Goal: Task Accomplishment & Management: Use online tool/utility

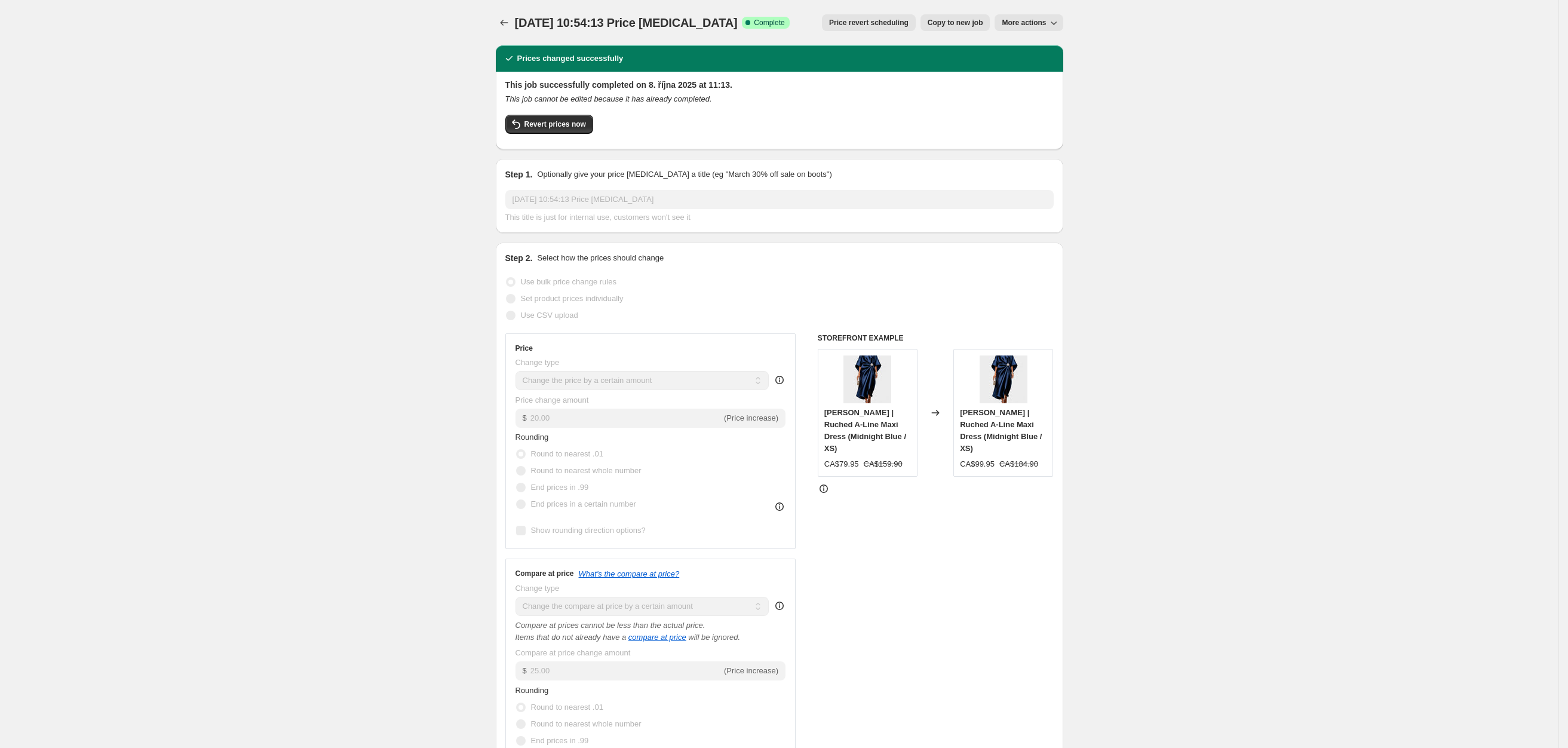
select select "by"
click at [510, 24] on icon "Price change jobs" at bounding box center [504, 22] width 12 height 12
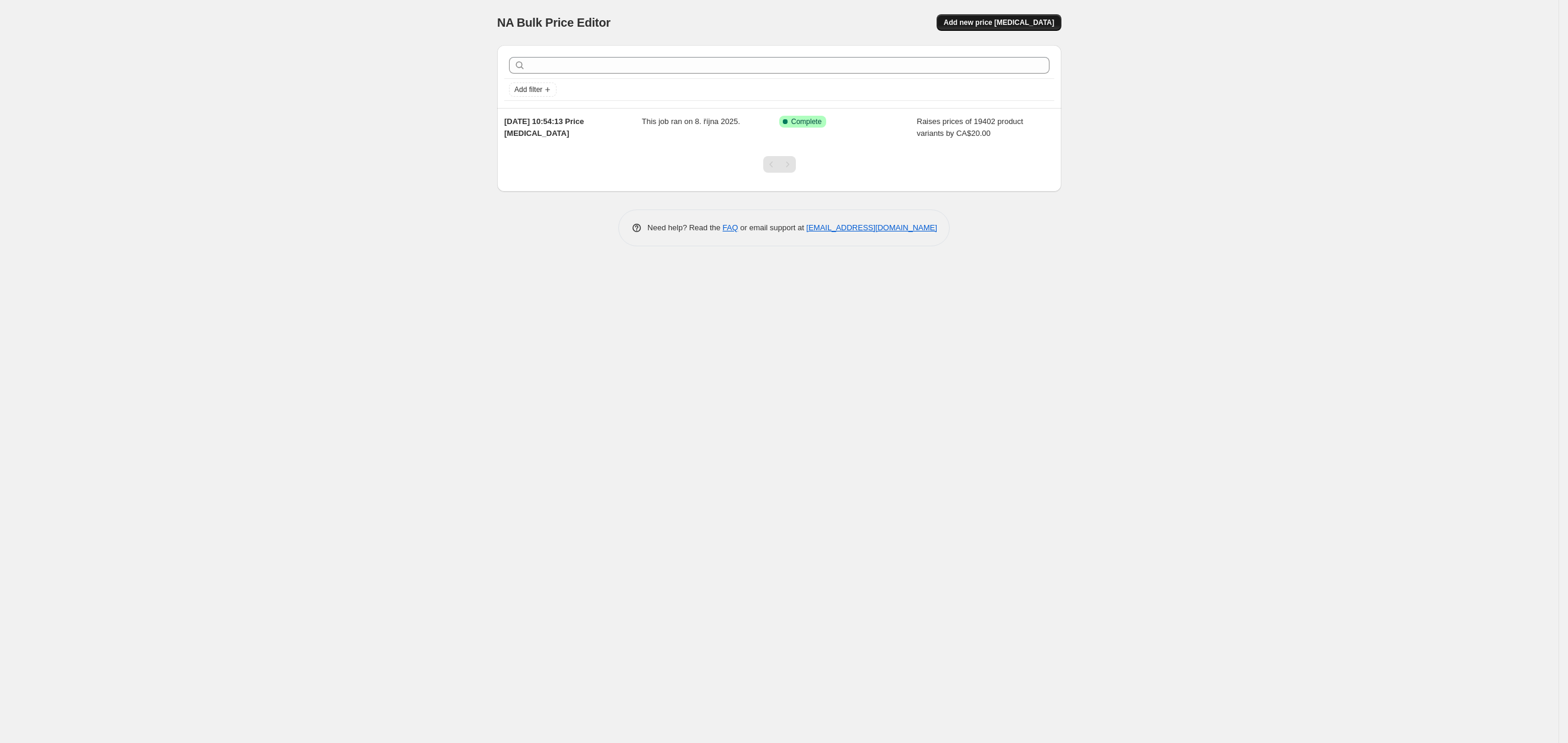
click at [979, 23] on span "Add new price [MEDICAL_DATA]" at bounding box center [999, 22] width 110 height 9
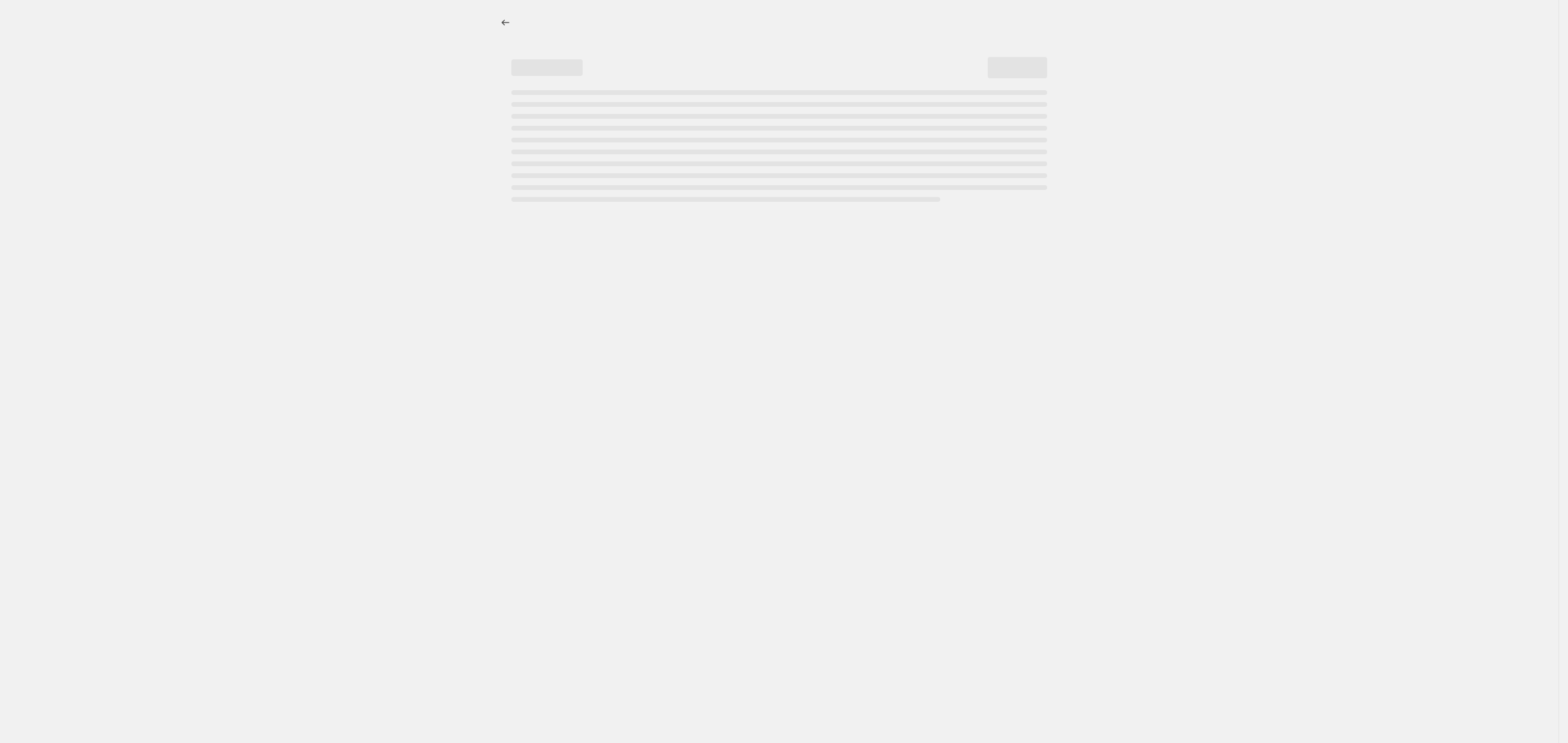
select select "percentage"
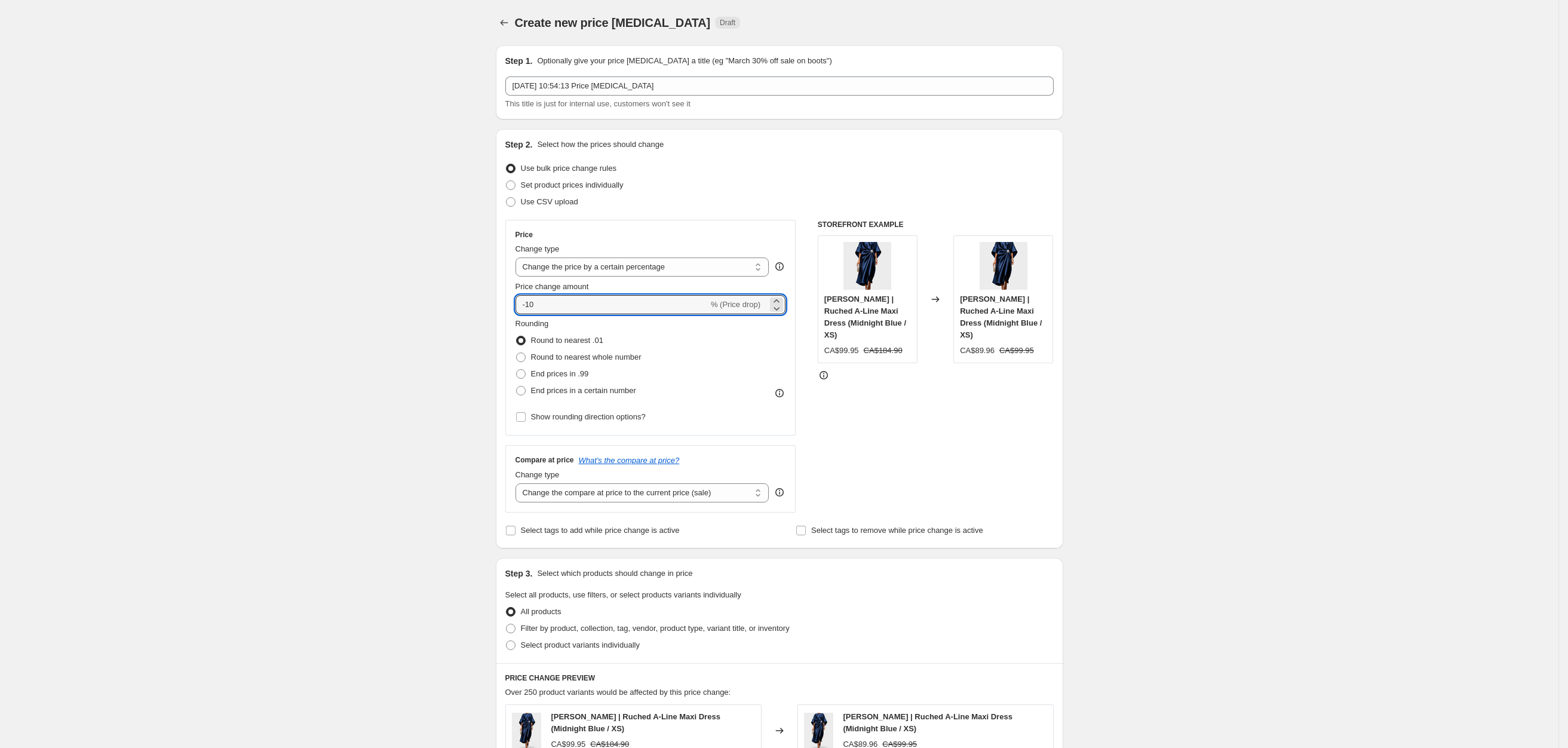
drag, startPoint x: 554, startPoint y: 302, endPoint x: 459, endPoint y: 302, distance: 95.0
click at [459, 302] on div "Create new price [MEDICAL_DATA]. This page is ready Create new price [MEDICAL_D…" at bounding box center [779, 607] width 1558 height 1214
click at [626, 305] on input "-10" at bounding box center [611, 305] width 193 height 19
drag, startPoint x: 593, startPoint y: 299, endPoint x: 531, endPoint y: 303, distance: 62.1
click at [531, 303] on input "-10" at bounding box center [611, 305] width 193 height 19
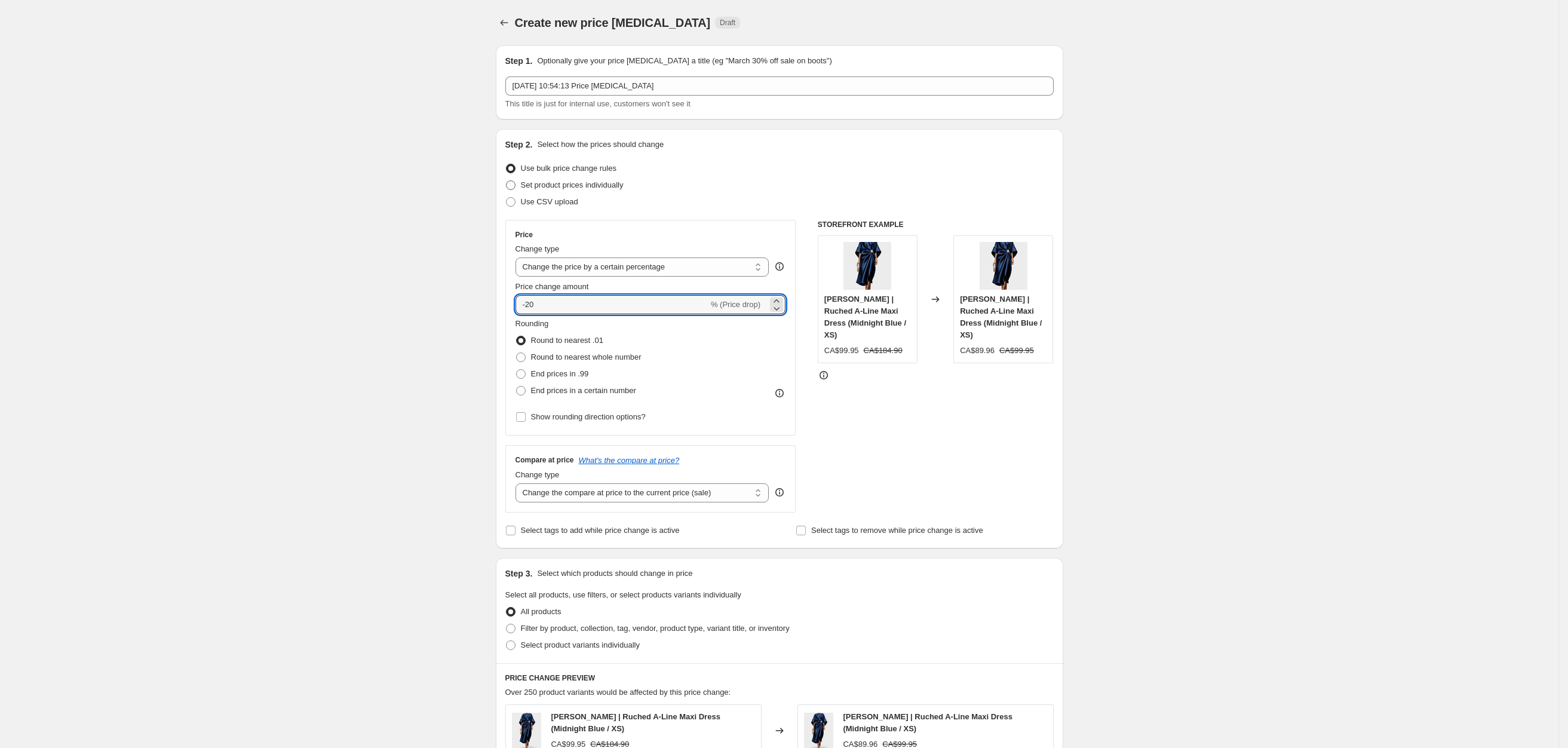
type input "-20"
click at [538, 188] on span "Set product prices individually" at bounding box center [572, 185] width 103 height 9
click at [506, 181] on input "Set product prices individually" at bounding box center [506, 180] width 1 height 1
radio input "true"
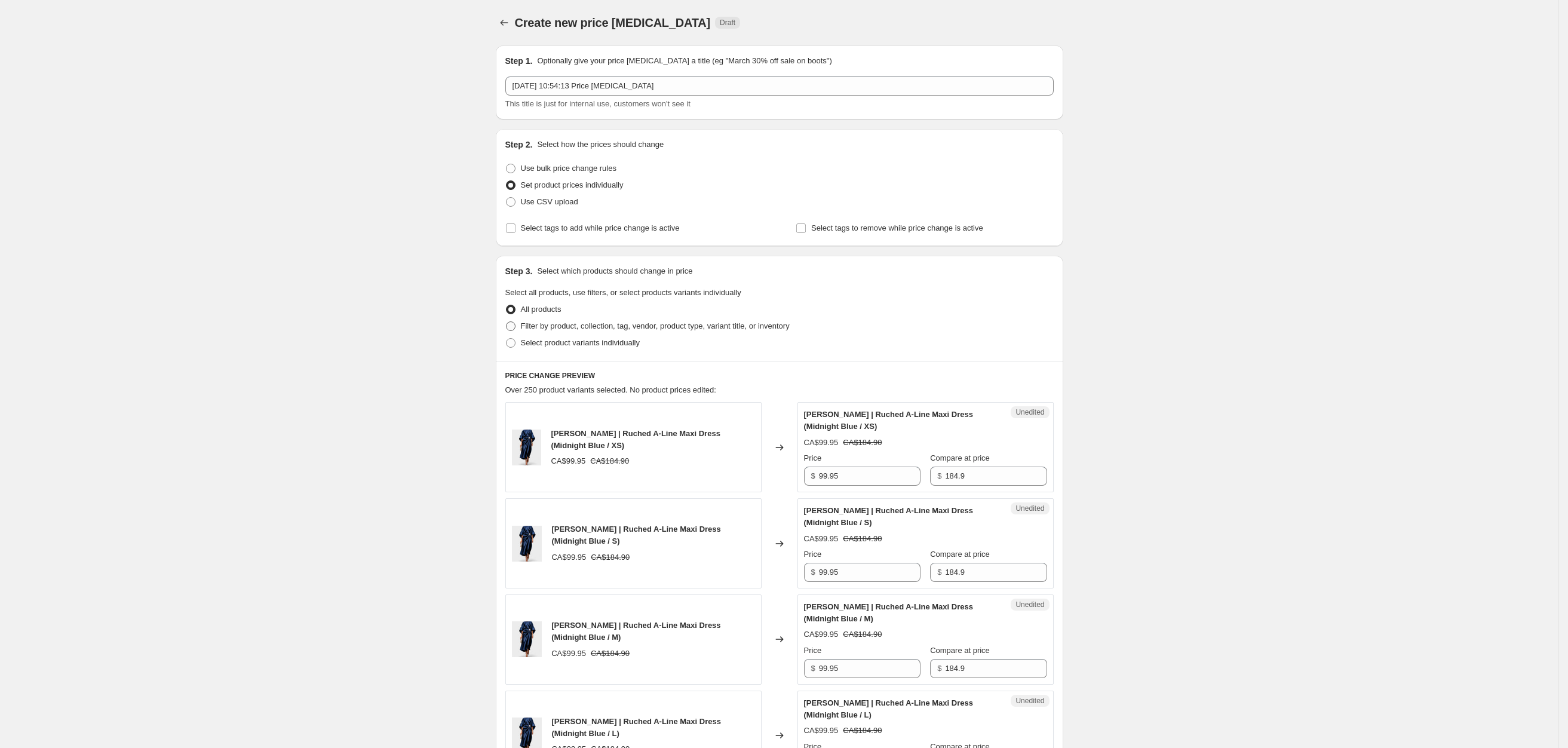
click at [557, 328] on span "Filter by product, collection, tag, vendor, product type, variant title, or inv…" at bounding box center [655, 326] width 269 height 9
click at [506, 322] on input "Filter by product, collection, tag, vendor, product type, variant title, or inv…" at bounding box center [506, 322] width 1 height 1
radio input "true"
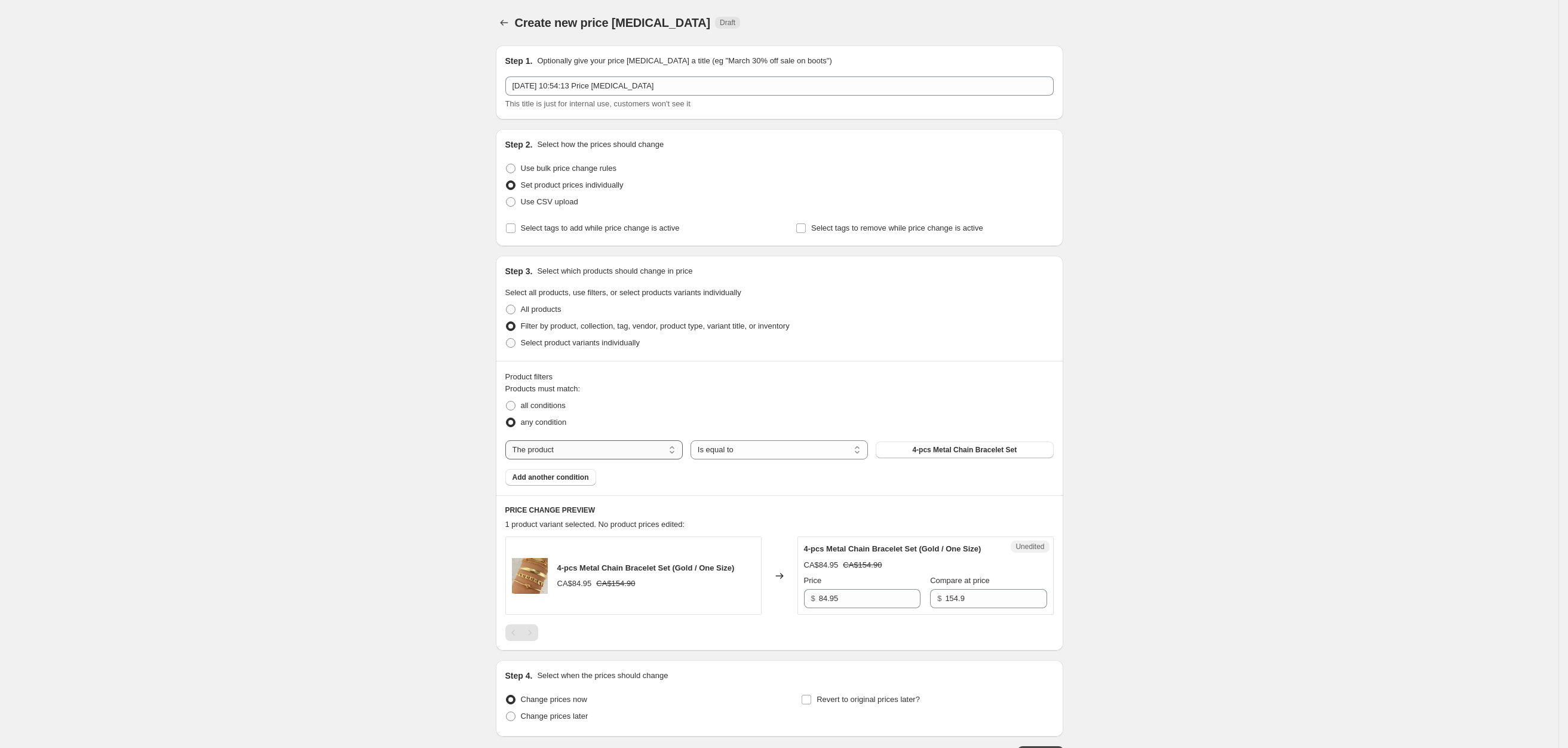
click at [592, 453] on select "The product The product's collection The product's tag The product's vendor The…" at bounding box center [594, 450] width 178 height 19
click at [827, 455] on select "Is equal to Is not equal to" at bounding box center [779, 450] width 178 height 19
drag, startPoint x: 827, startPoint y: 455, endPoint x: 841, endPoint y: 448, distance: 15.7
click at [827, 455] on select "Is equal to Is not equal to" at bounding box center [779, 450] width 178 height 19
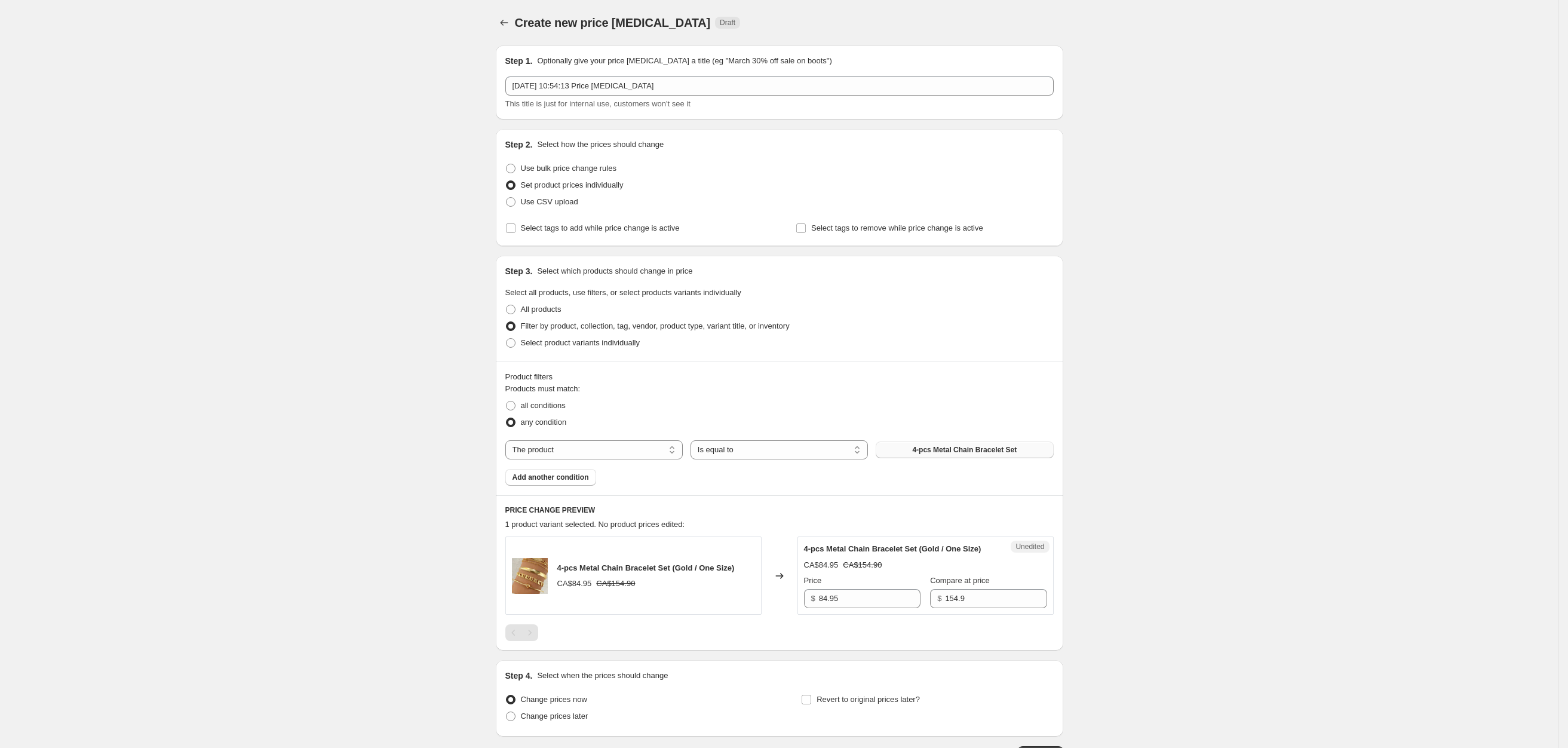
click at [906, 447] on button "4-pcs Metal Chain Bracelet Set" at bounding box center [964, 450] width 178 height 17
click at [601, 449] on select "The product The product's collection The product's tag The product's vendor The…" at bounding box center [594, 450] width 178 height 19
click at [802, 403] on div "all conditions" at bounding box center [779, 406] width 548 height 17
click at [557, 412] on label "all conditions" at bounding box center [535, 406] width 61 height 17
click at [506, 401] on input "all conditions" at bounding box center [506, 401] width 1 height 1
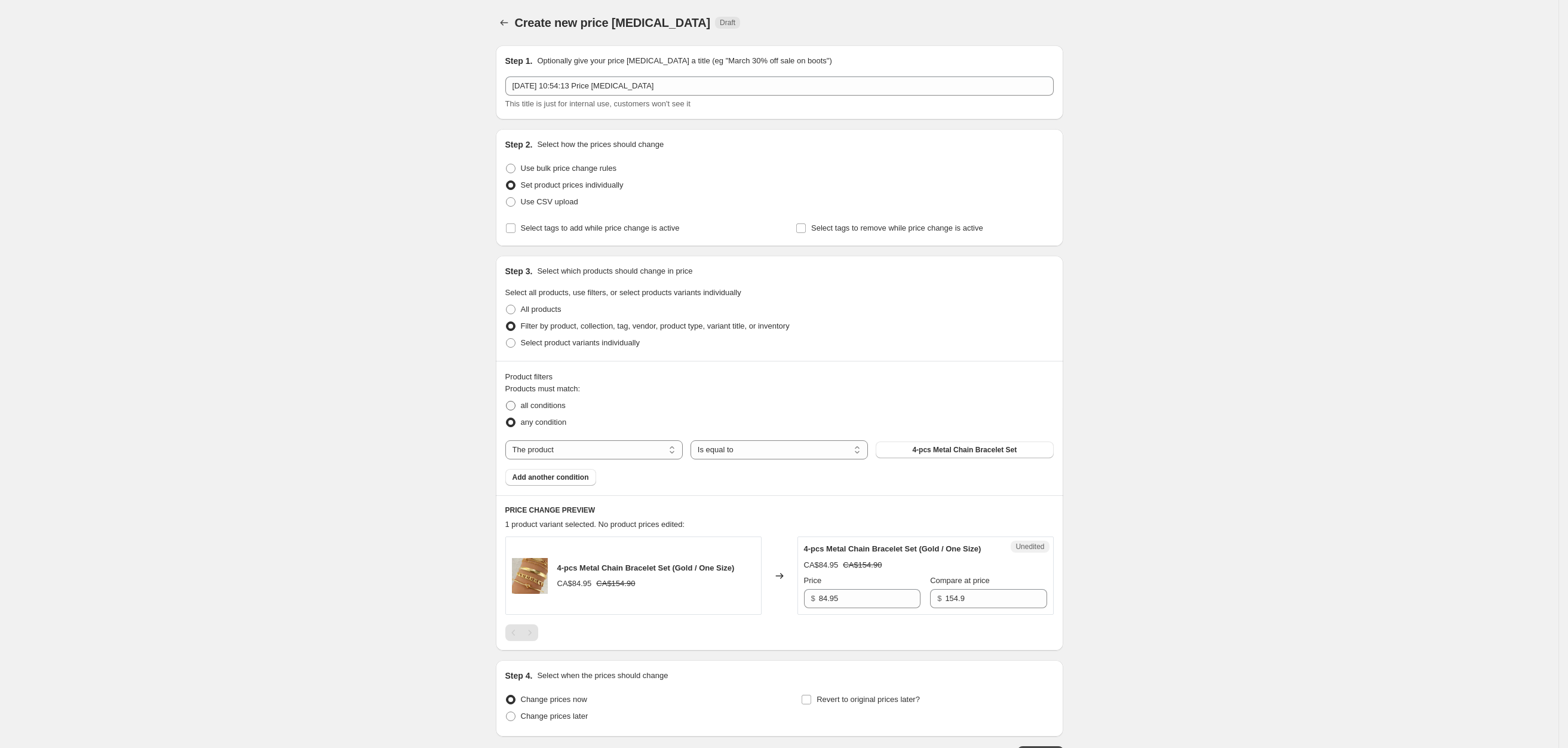
radio input "true"
click at [575, 167] on span "Use bulk price change rules" at bounding box center [569, 168] width 96 height 9
click at [506, 164] on input "Use bulk price change rules" at bounding box center [506, 164] width 1 height 1
radio input "true"
select select "percentage"
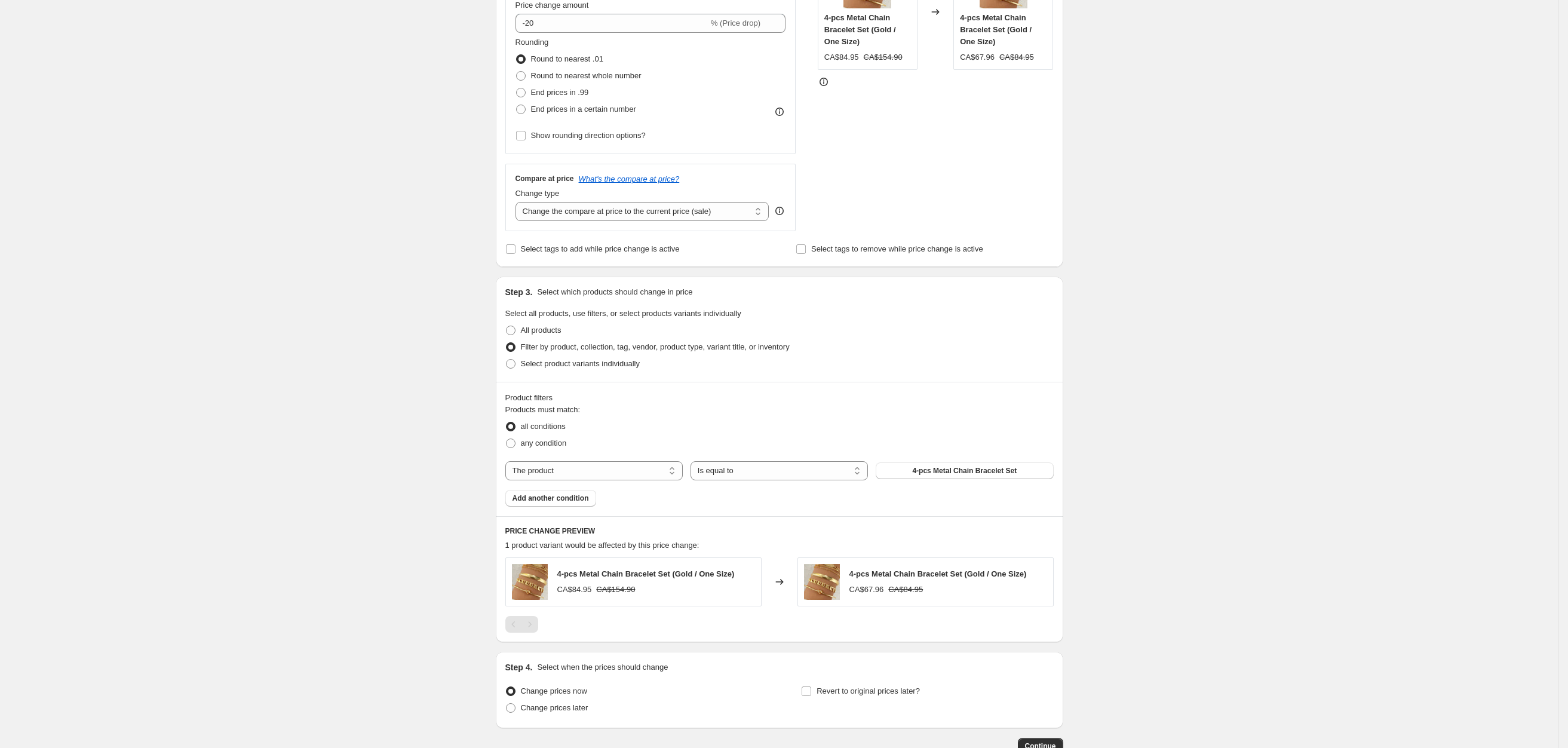
scroll to position [183, 0]
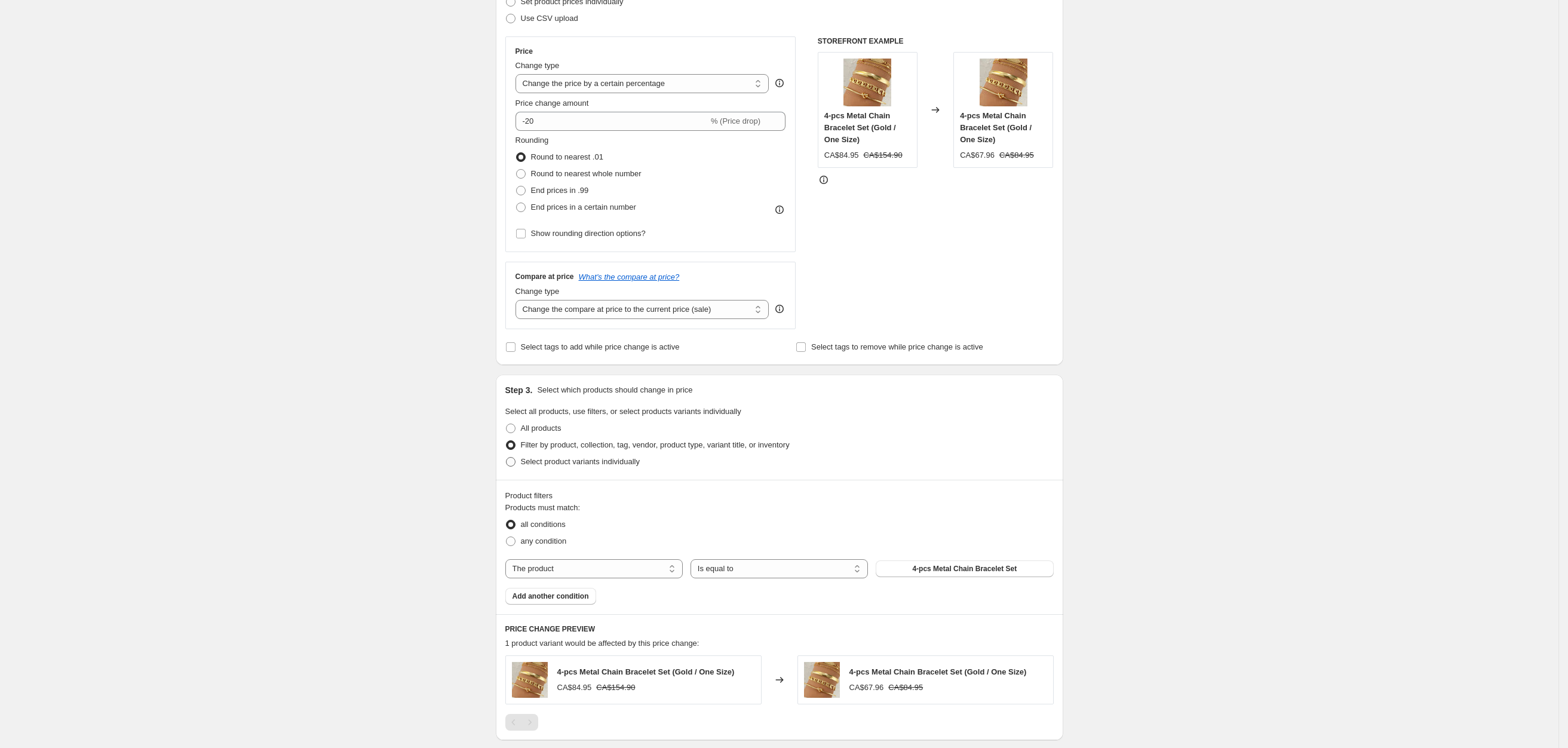
click at [559, 464] on span "Select product variants individually" at bounding box center [580, 462] width 119 height 9
click at [506, 457] on input "Select product variants individually" at bounding box center [506, 457] width 1 height 1
radio input "true"
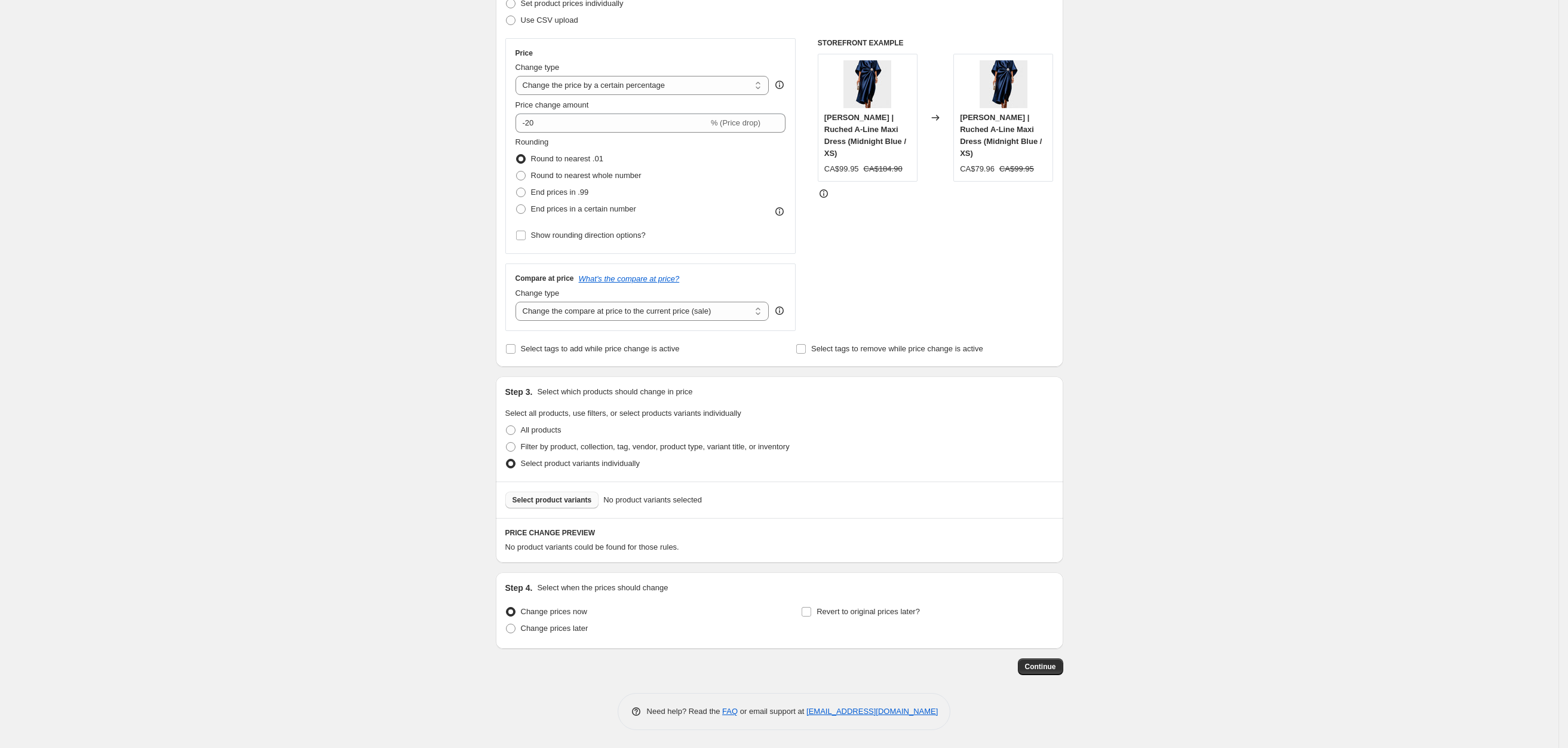
click at [534, 503] on span "Select product variants" at bounding box center [552, 500] width 80 height 10
